Goal: Find specific page/section: Find specific page/section

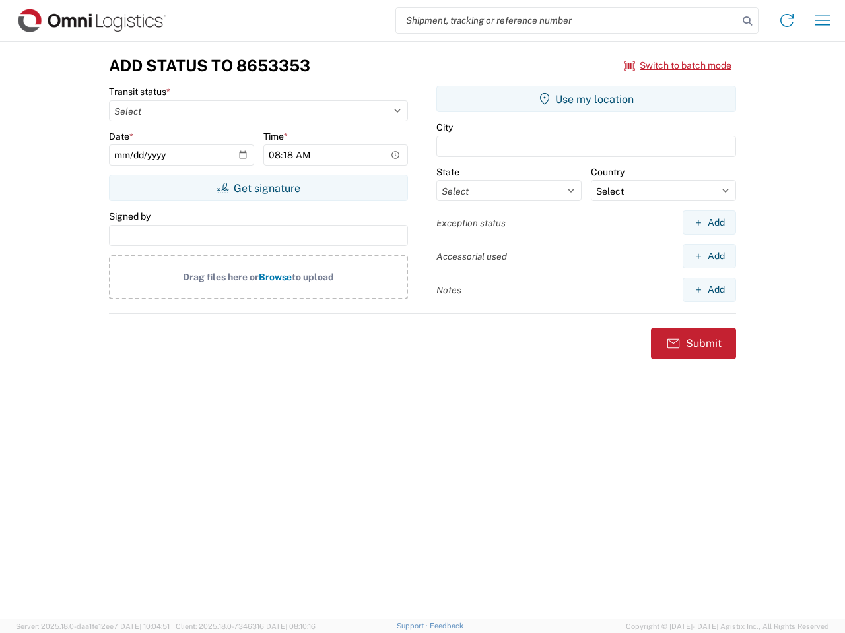
click at [567, 20] on input "search" at bounding box center [567, 20] width 342 height 25
click at [747, 21] on icon at bounding box center [747, 21] width 18 height 18
click at [787, 20] on icon at bounding box center [786, 20] width 21 height 21
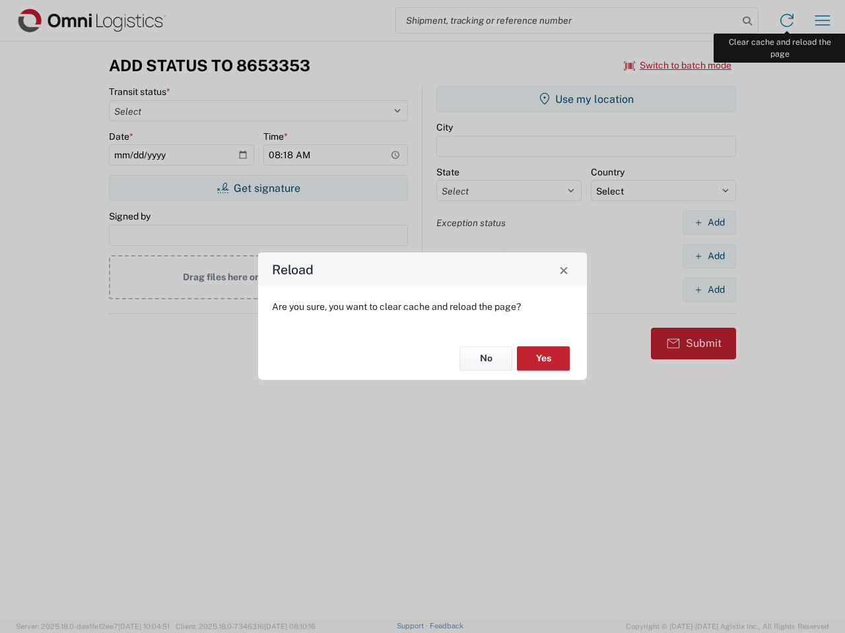
click at [822, 20] on div "Reload Are you sure, you want to clear cache and reload the page? No Yes" at bounding box center [422, 316] width 845 height 633
click at [678, 65] on div "Reload Are you sure, you want to clear cache and reload the page? No Yes" at bounding box center [422, 316] width 845 height 633
click at [258, 188] on div "Reload Are you sure, you want to clear cache and reload the page? No Yes" at bounding box center [422, 316] width 845 height 633
click at [586, 99] on div "Reload Are you sure, you want to clear cache and reload the page? No Yes" at bounding box center [422, 316] width 845 height 633
click at [709, 222] on div "Reload Are you sure, you want to clear cache and reload the page? No Yes" at bounding box center [422, 316] width 845 height 633
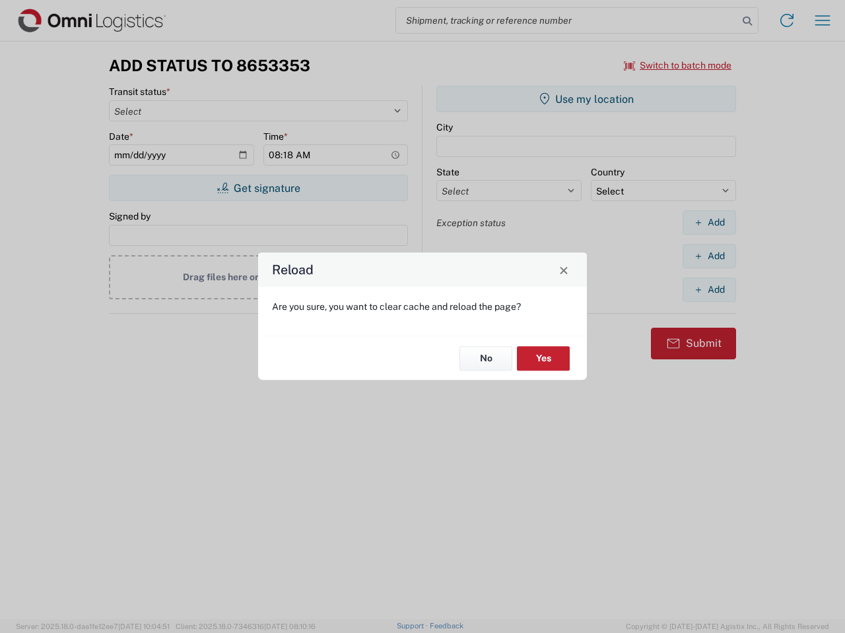
click at [709, 256] on div "Reload Are you sure, you want to clear cache and reload the page? No Yes" at bounding box center [422, 316] width 845 height 633
click at [709, 290] on div "Reload Are you sure, you want to clear cache and reload the page? No Yes" at bounding box center [422, 316] width 845 height 633
